Goal: Task Accomplishment & Management: Complete application form

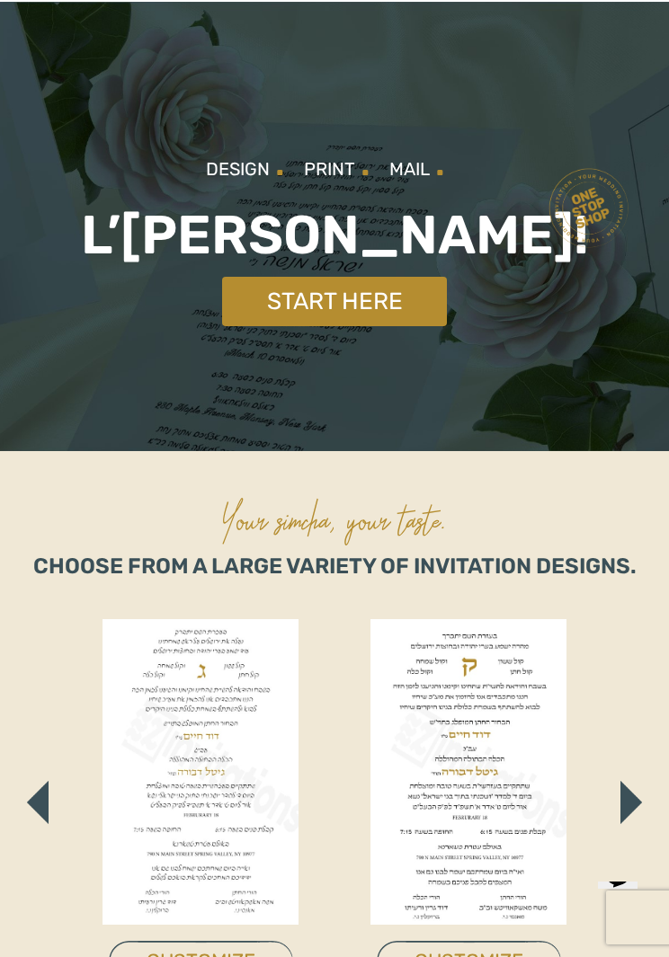
scroll to position [40, 0]
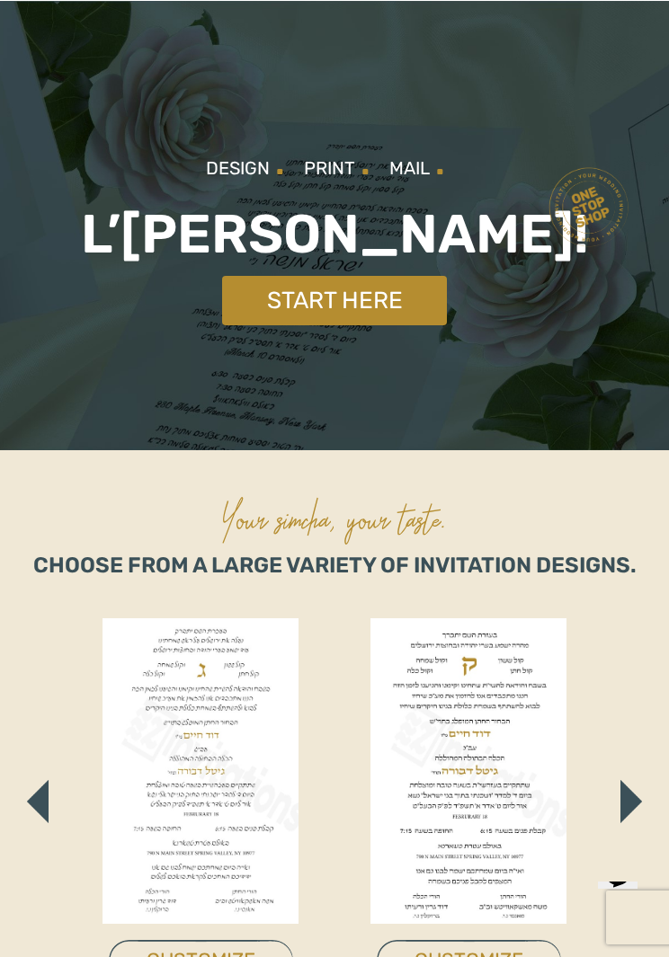
click at [404, 309] on link "Start Here" at bounding box center [334, 300] width 225 height 49
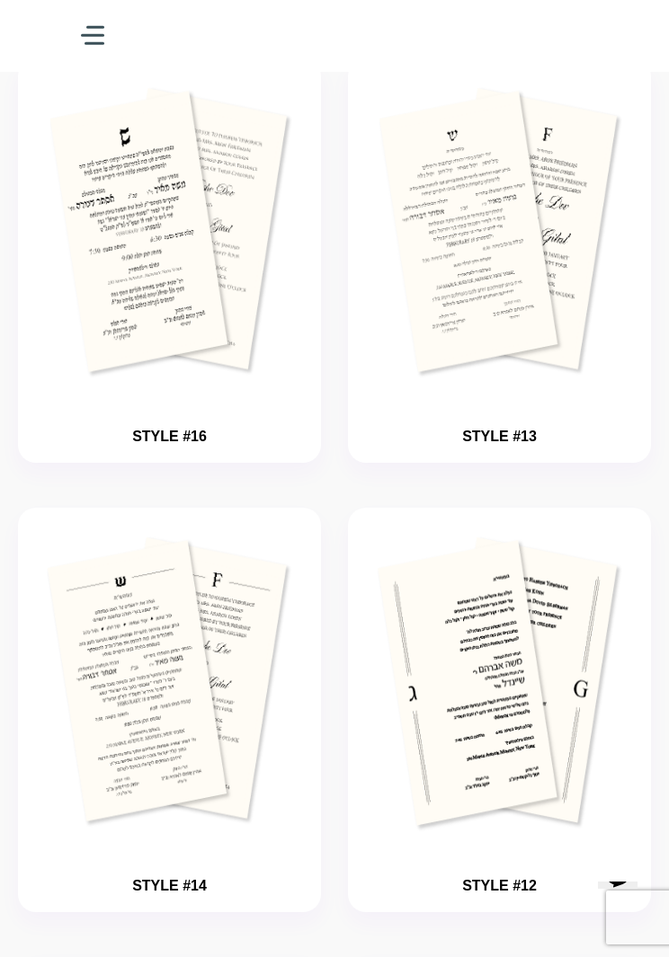
scroll to position [2445, 0]
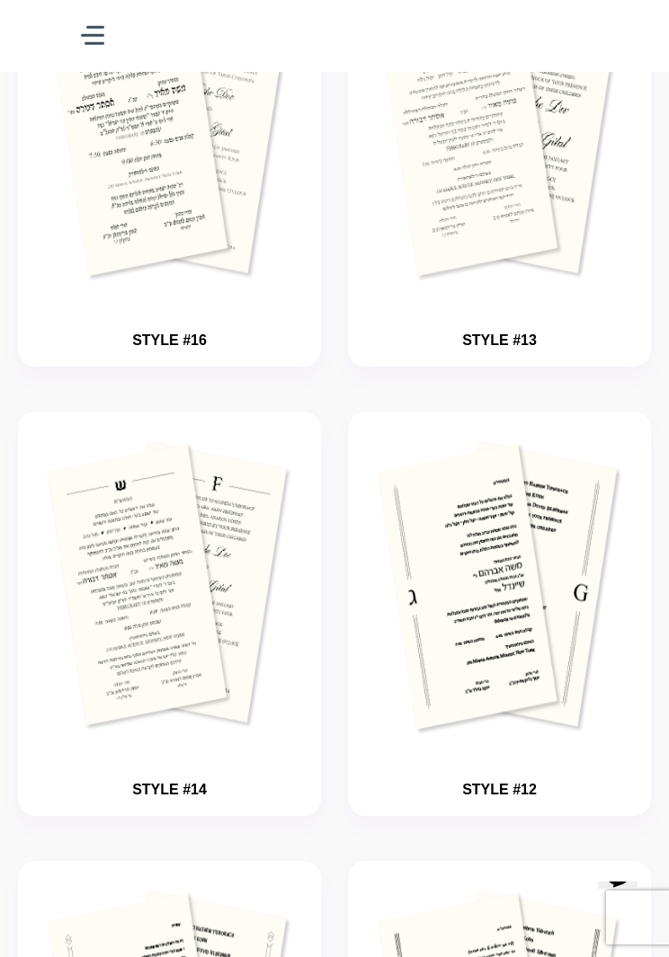
click at [473, 546] on img "button" at bounding box center [499, 588] width 249 height 299
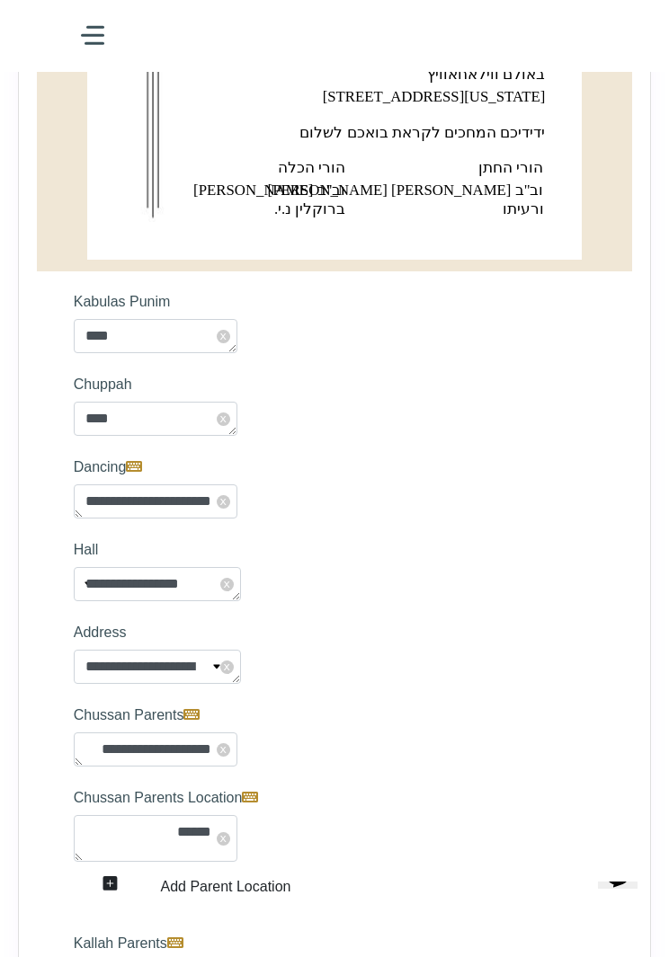
scroll to position [839, 0]
click at [492, 451] on label "Dancing" at bounding box center [334, 468] width 549 height 34
click at [237, 485] on textarea "**********" at bounding box center [156, 502] width 164 height 34
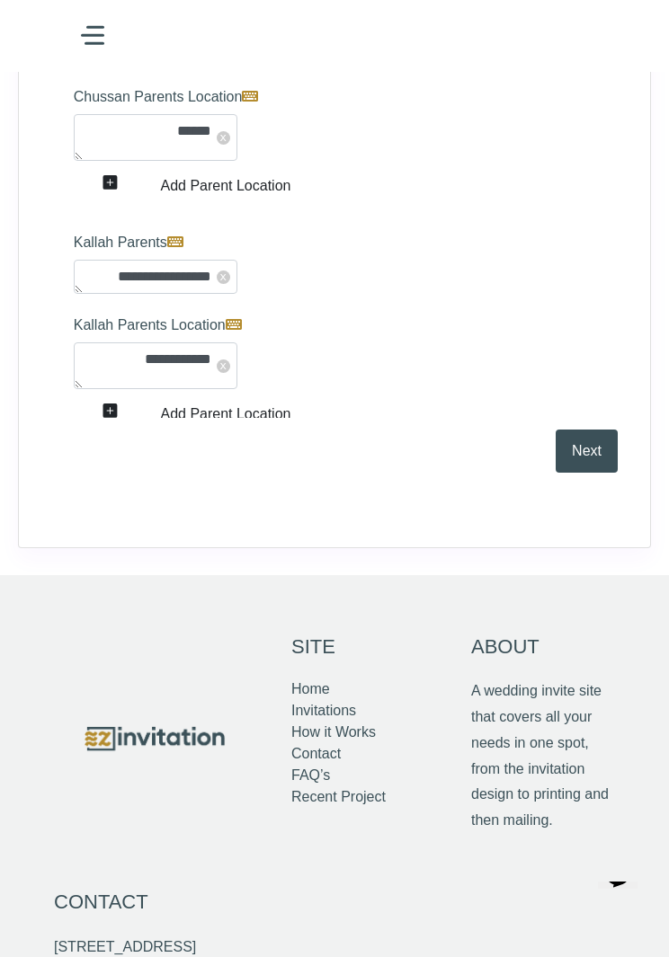
scroll to position [1457, 0]
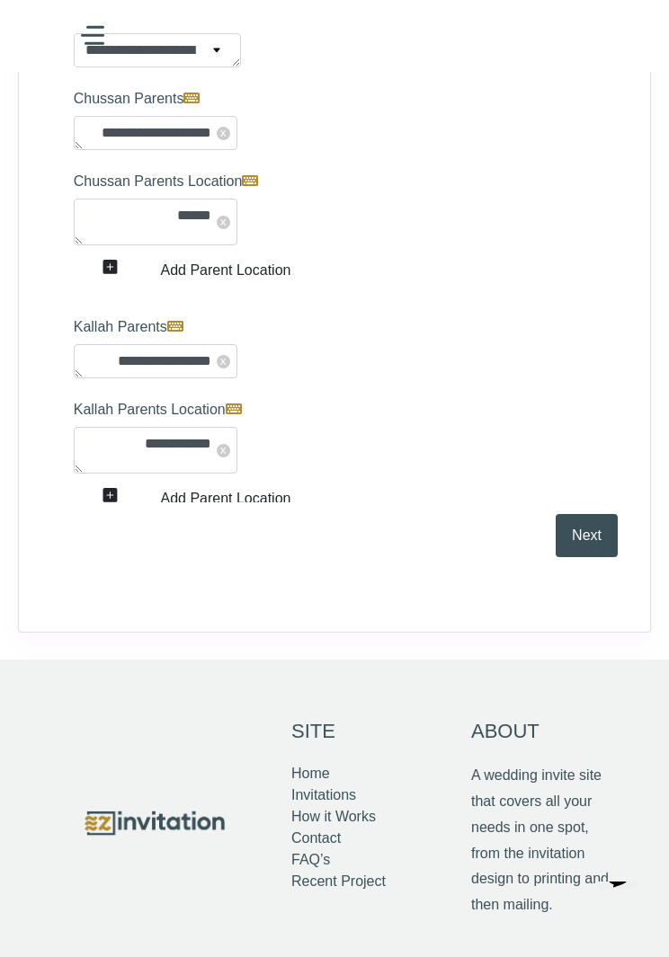
click at [586, 548] on button "Next" at bounding box center [586, 535] width 62 height 43
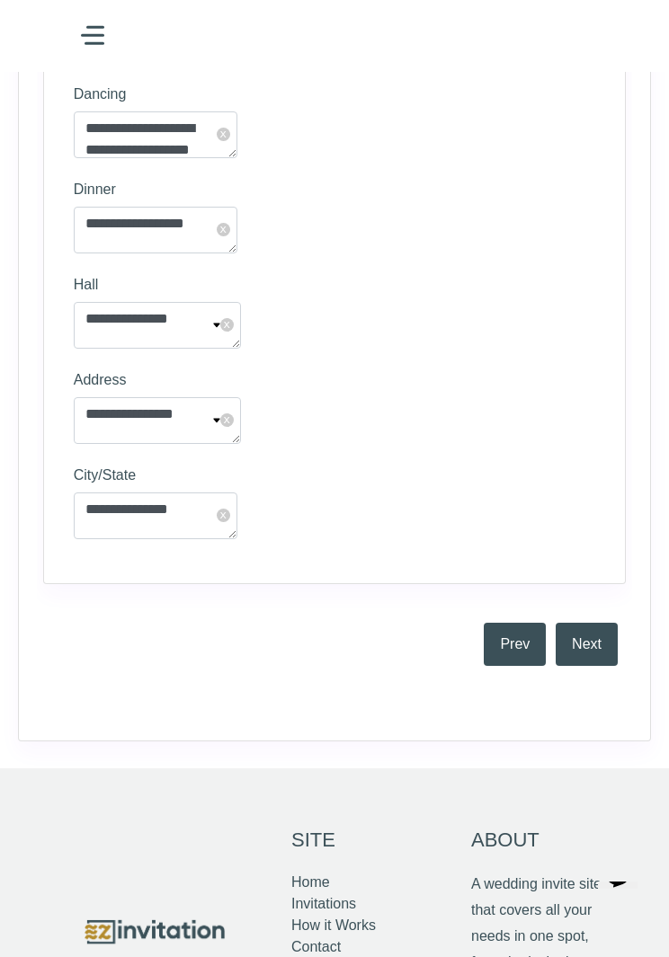
scroll to position [1830, 0]
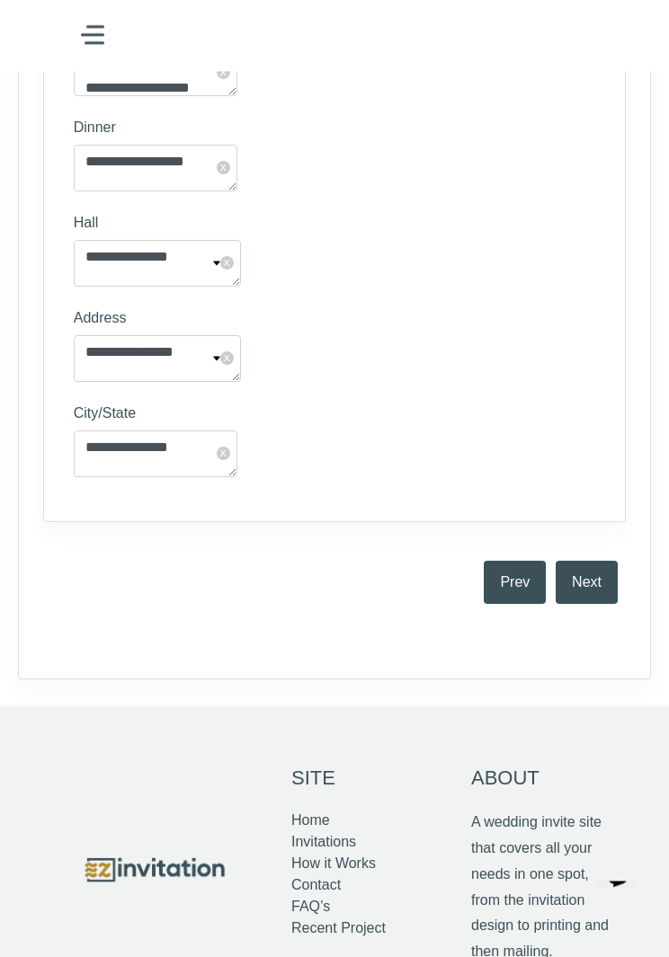
click at [605, 572] on button "Next" at bounding box center [586, 583] width 62 height 43
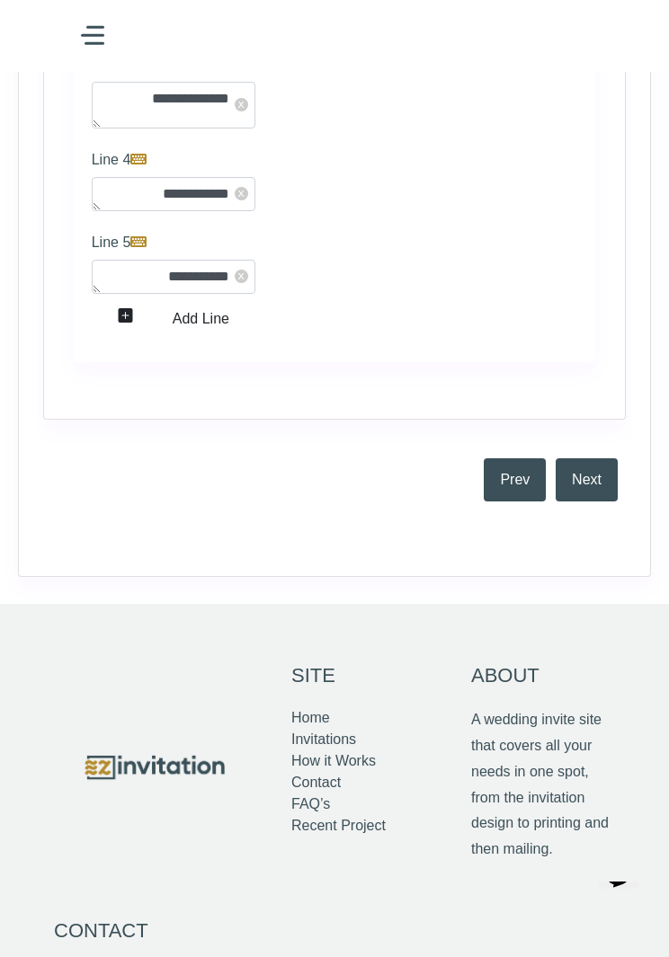
scroll to position [3730, 0]
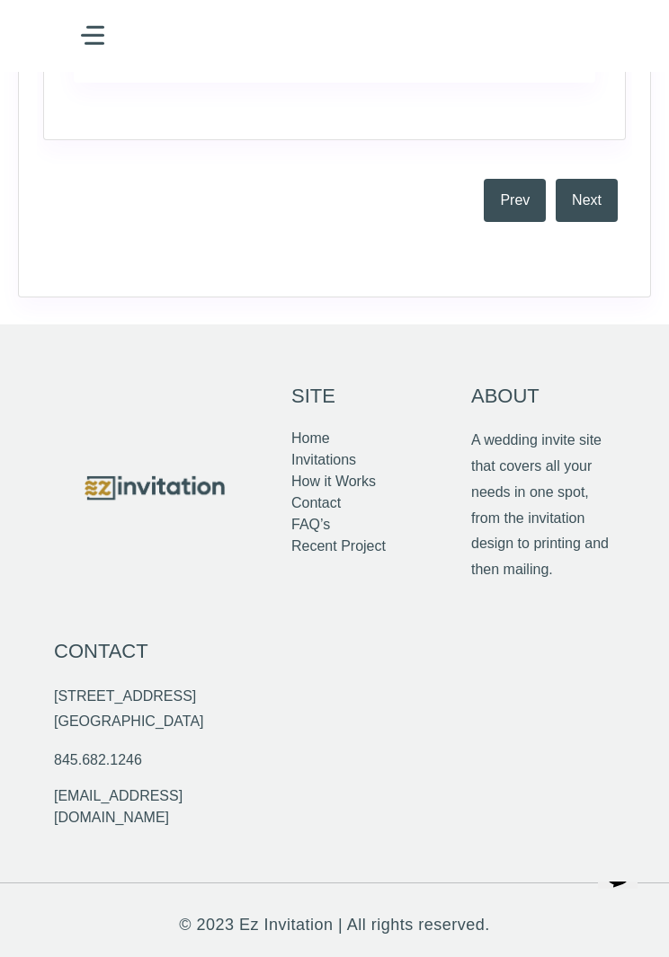
click at [595, 222] on button "Next" at bounding box center [586, 200] width 62 height 43
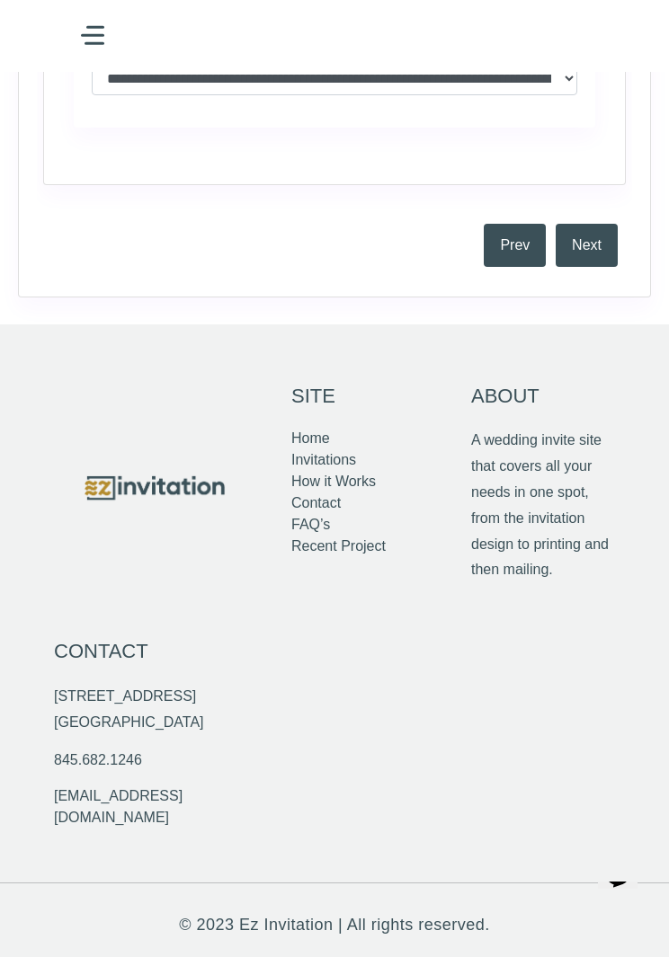
type textarea "*"
type textarea "**********"
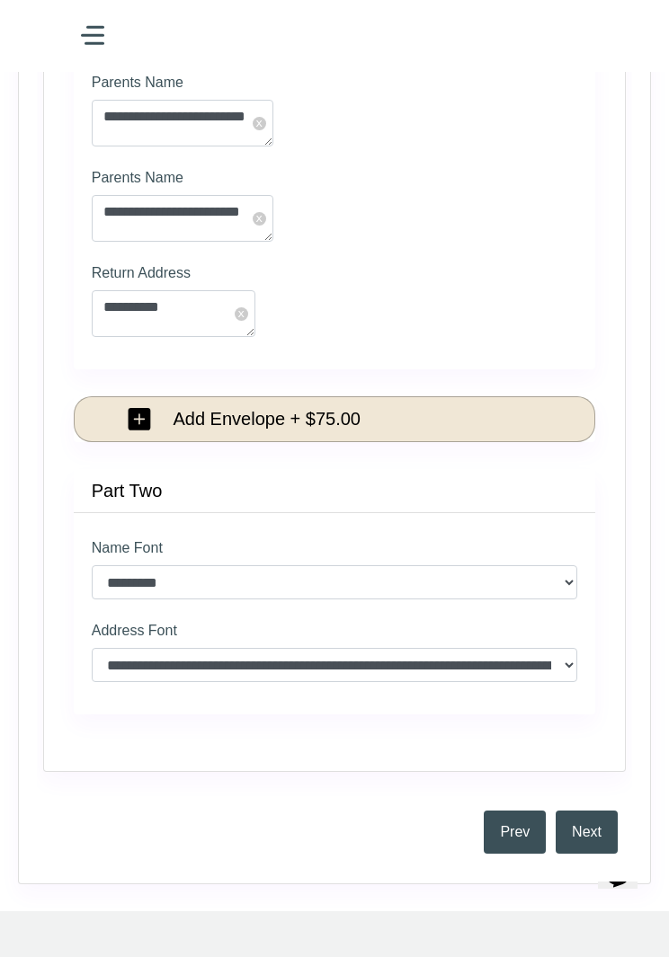
scroll to position [1446, 0]
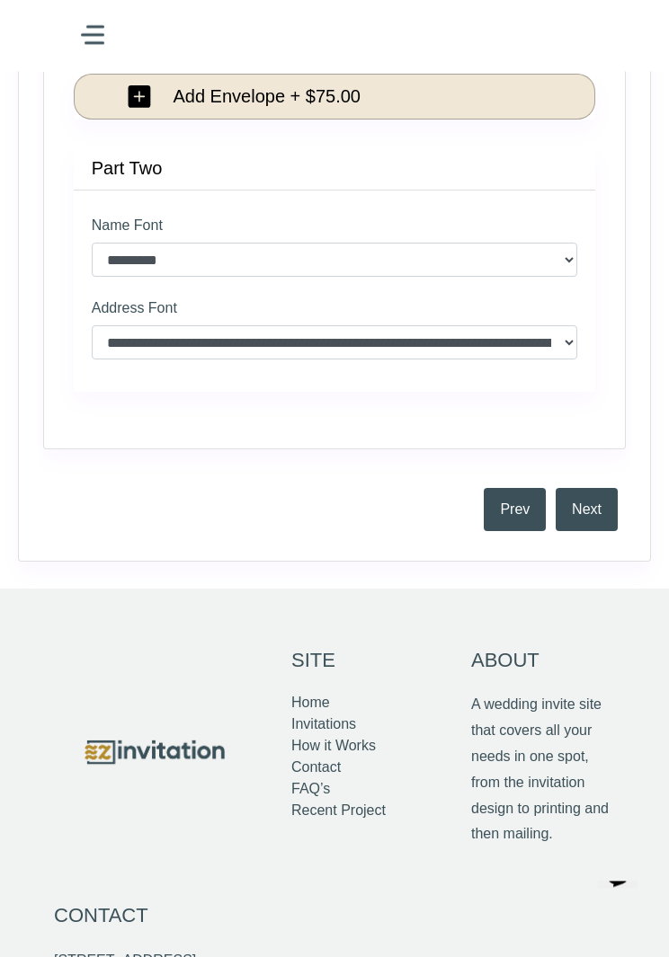
click at [582, 510] on button "Next" at bounding box center [586, 510] width 62 height 43
